Goal: Transaction & Acquisition: Obtain resource

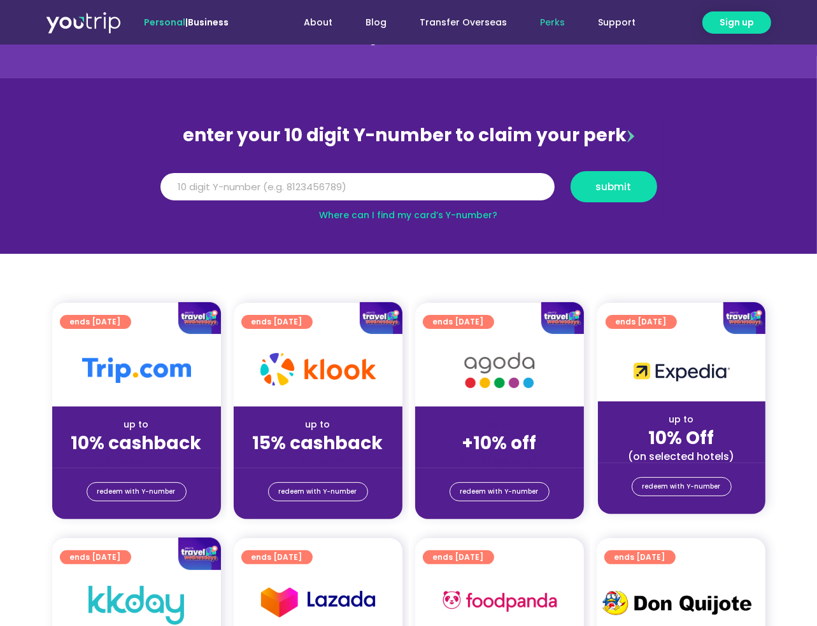
scroll to position [127, 0]
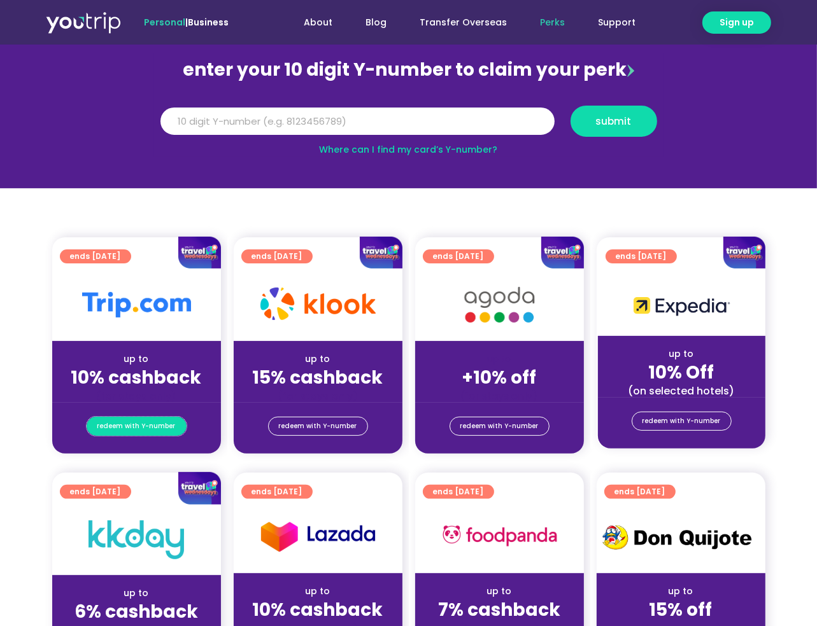
click at [162, 430] on span "redeem with Y-number" at bounding box center [136, 427] width 78 height 18
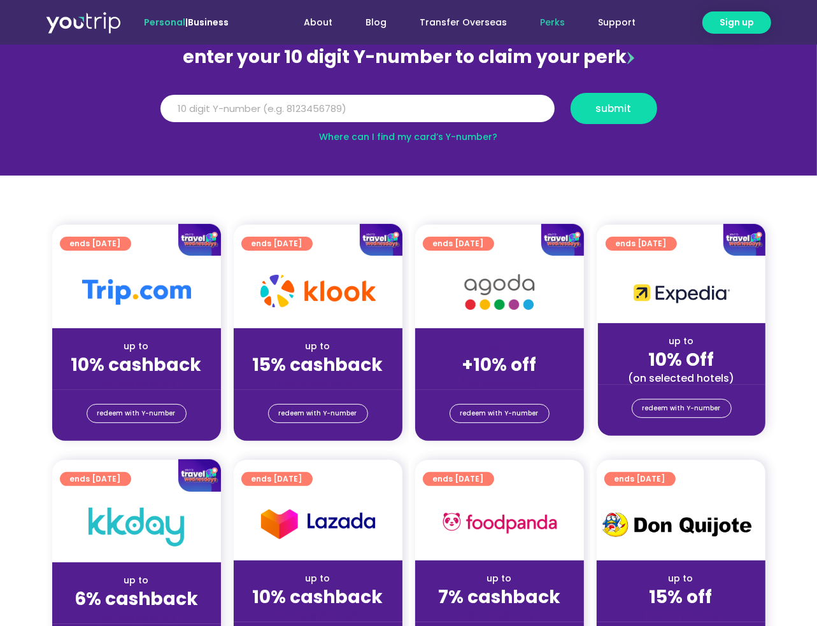
click at [153, 401] on div "redeem with Y-number" at bounding box center [136, 415] width 169 height 51
click at [153, 409] on span "redeem with Y-number" at bounding box center [136, 414] width 78 height 18
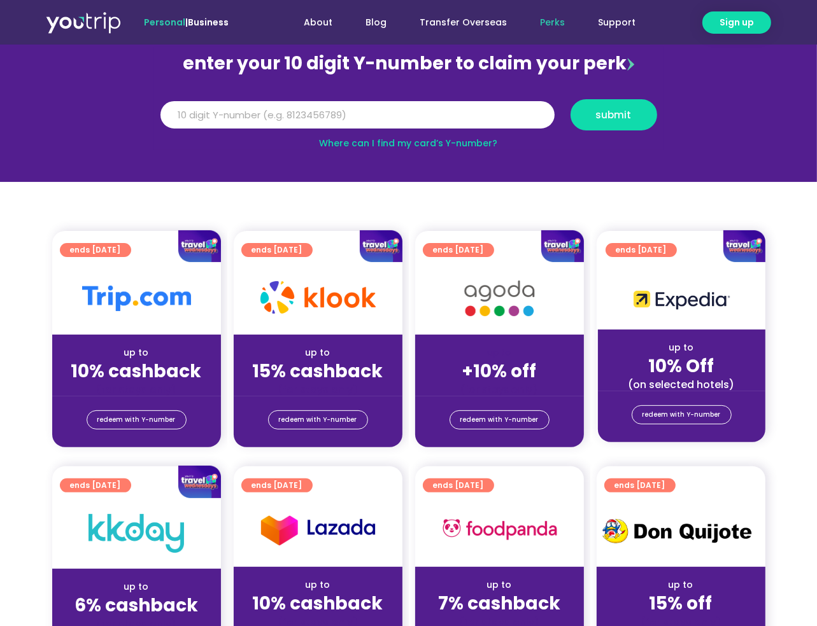
scroll to position [13, 0]
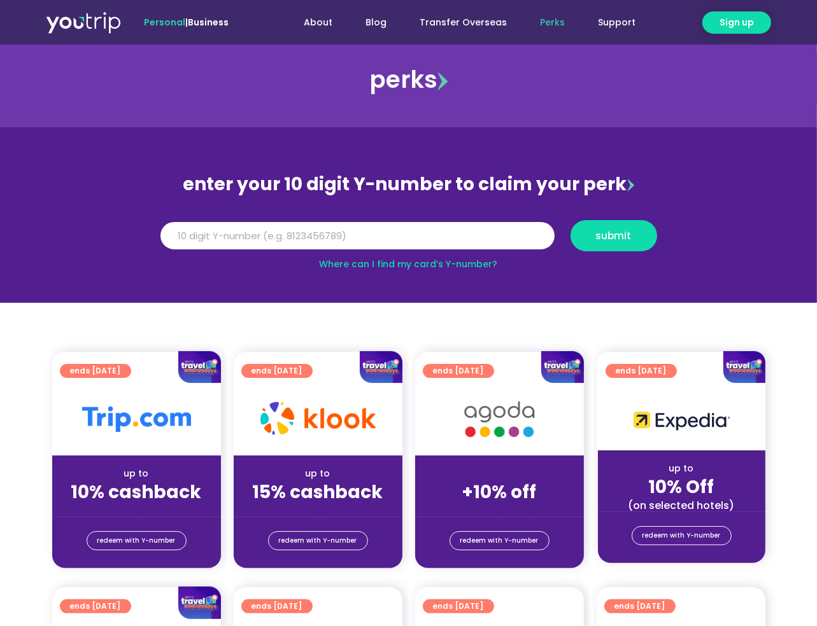
click at [332, 263] on link "Where can I find my card’s Y-number?" at bounding box center [408, 264] width 178 height 13
click at [389, 235] on input "Y Number" at bounding box center [357, 236] width 394 height 28
type input "8165418447"
click at [605, 236] on span "submit" at bounding box center [614, 236] width 36 height 10
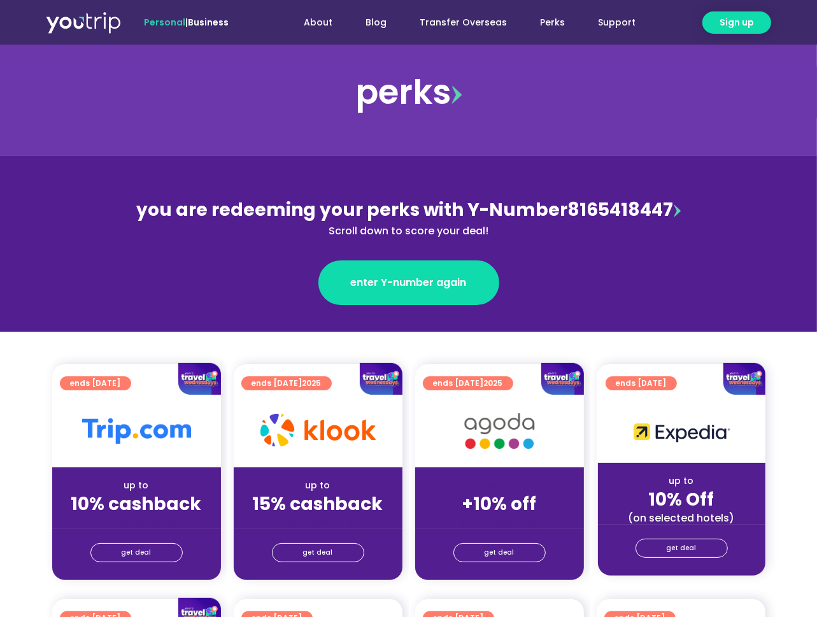
scroll to position [191, 0]
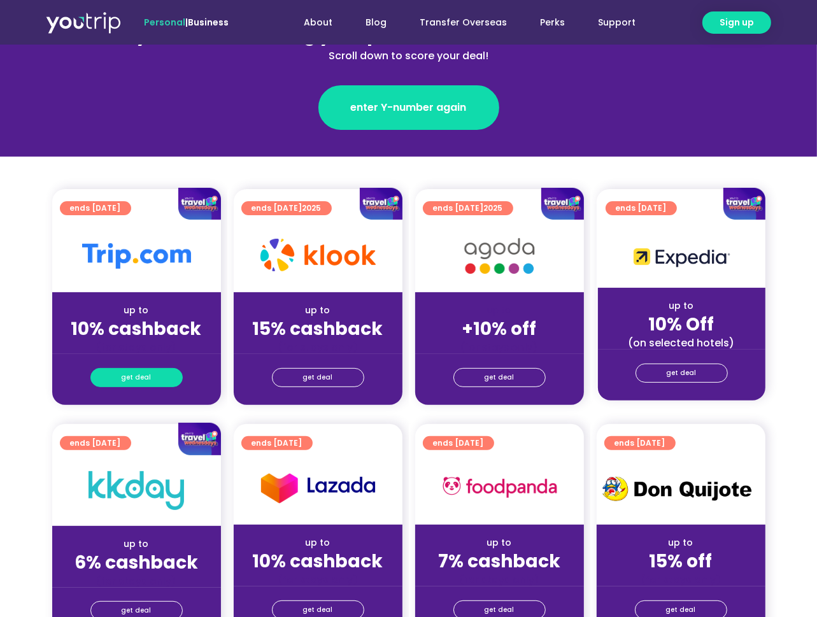
click at [138, 381] on span "get deal" at bounding box center [137, 378] width 30 height 18
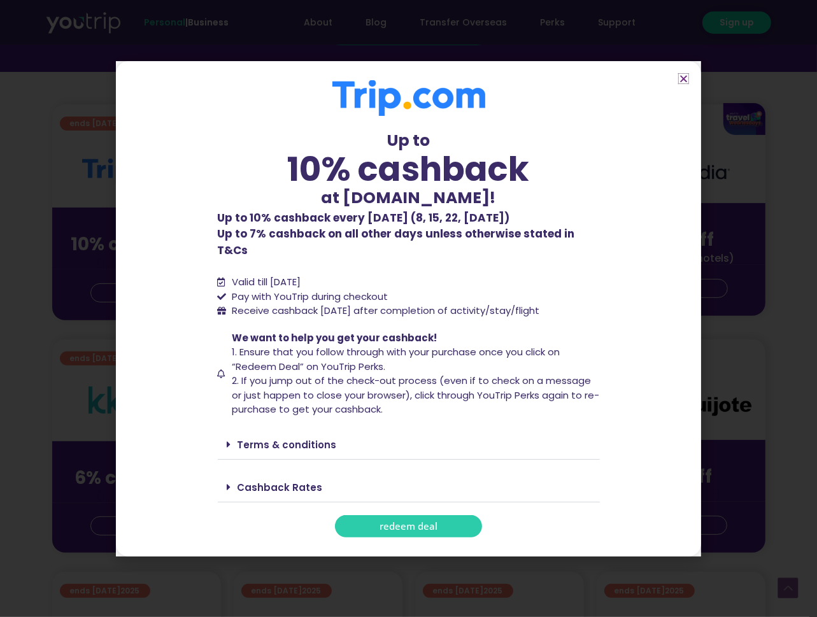
scroll to position [255, 0]
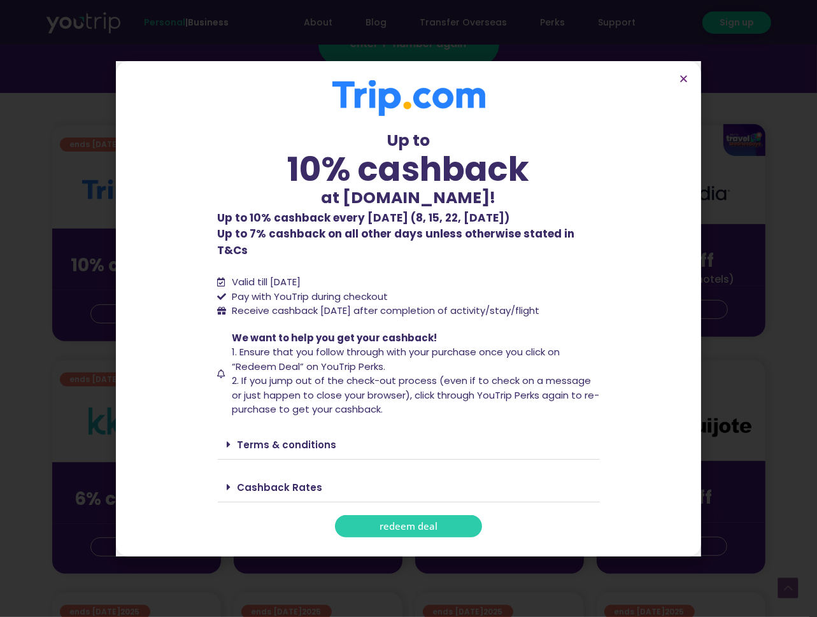
click at [283, 481] on link "Cashback Rates" at bounding box center [279, 487] width 85 height 13
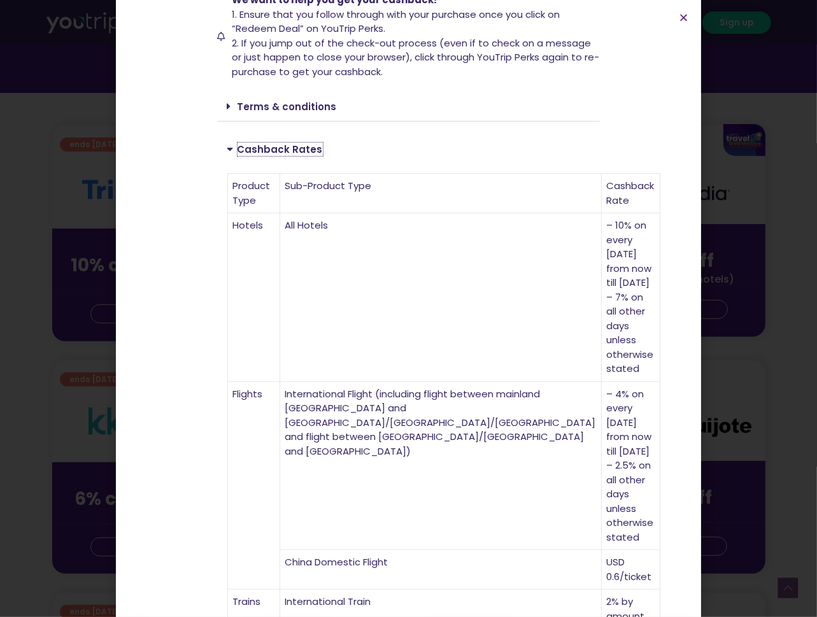
scroll to position [64, 0]
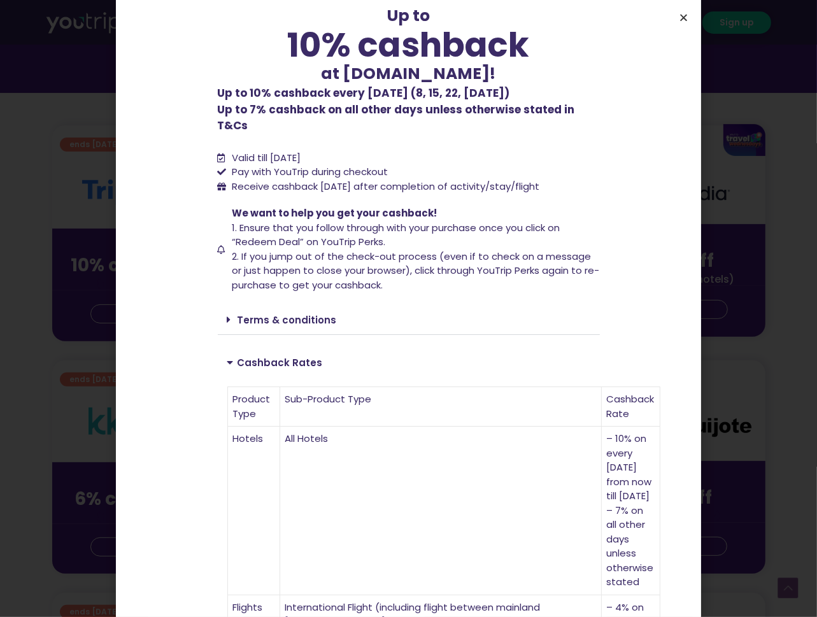
click at [680, 15] on icon "Close" at bounding box center [683, 18] width 10 height 10
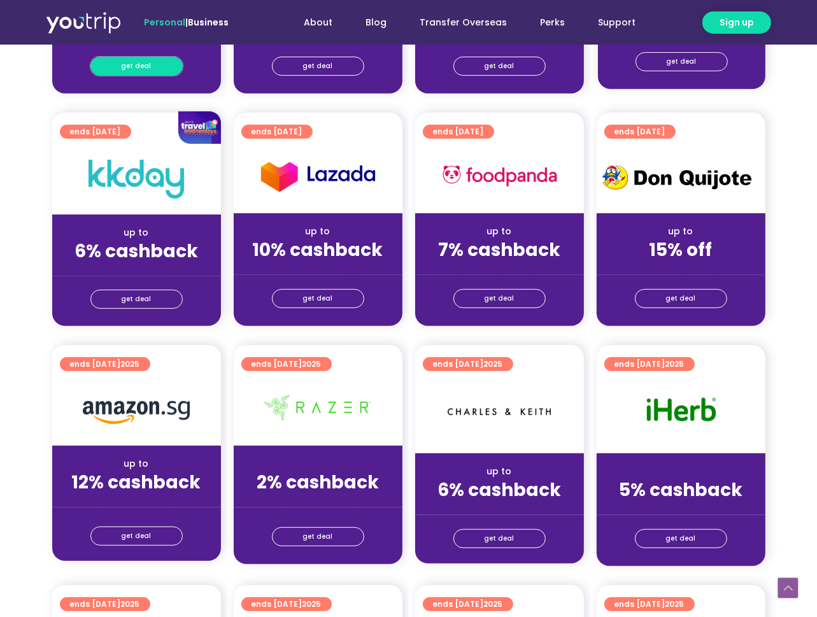
scroll to position [509, 0]
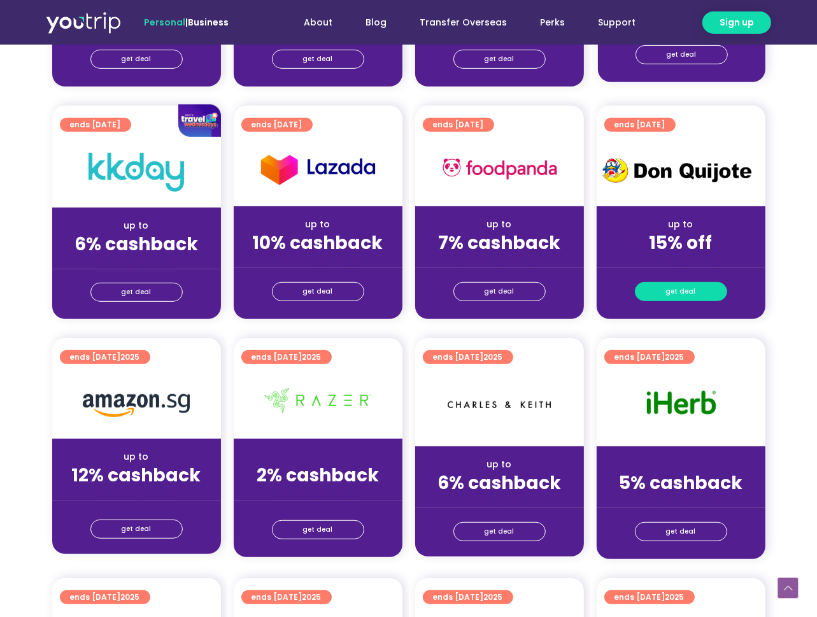
click at [691, 296] on span "get deal" at bounding box center [681, 292] width 30 height 18
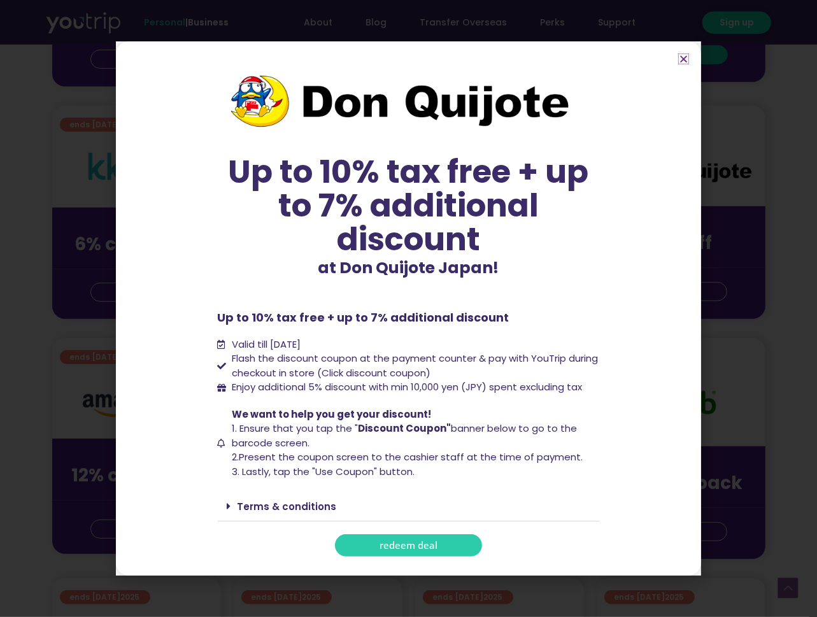
click at [682, 55] on icon "Close" at bounding box center [683, 59] width 10 height 10
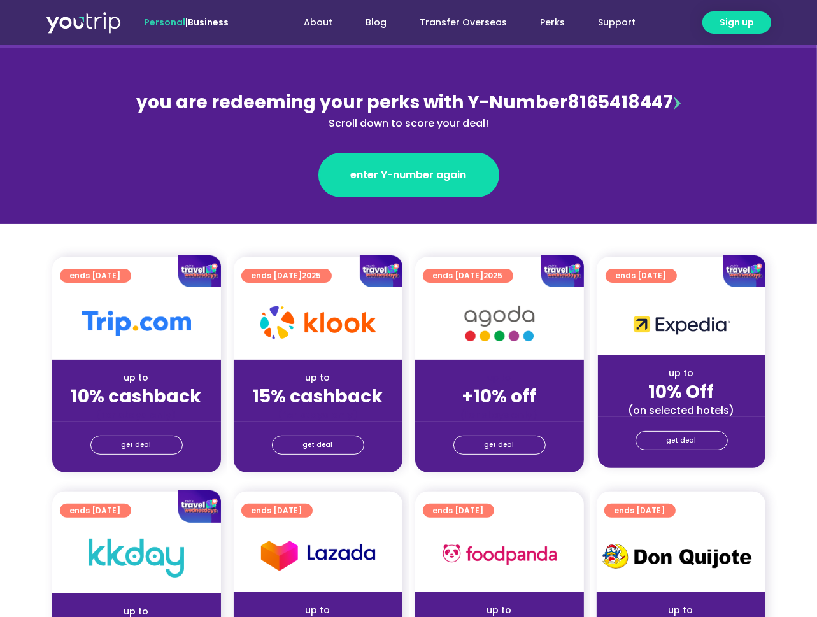
scroll to position [0, 0]
